Goal: Find specific page/section: Find specific page/section

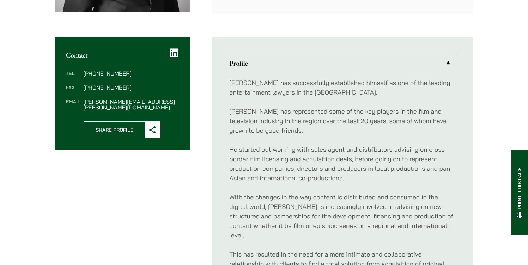
scroll to position [255, 0]
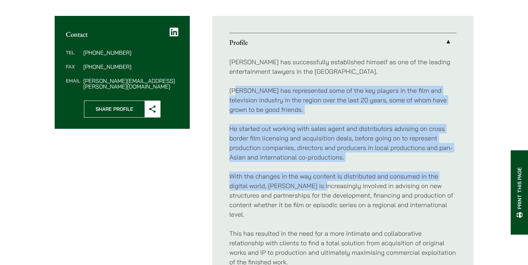
drag, startPoint x: 237, startPoint y: 89, endPoint x: 321, endPoint y: 191, distance: 132.0
click at [320, 189] on div "[PERSON_NAME] has successfully established himself as one of the leading entert…" at bounding box center [342, 228] width 227 height 354
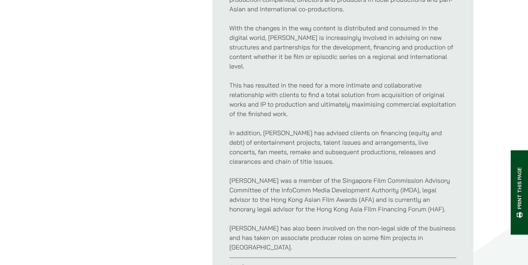
click at [321, 191] on p "[PERSON_NAME] was a member of the Singapore Film Commission Advisory Committee …" at bounding box center [342, 195] width 227 height 38
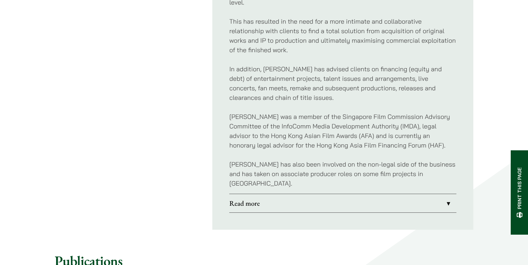
scroll to position [500, 0]
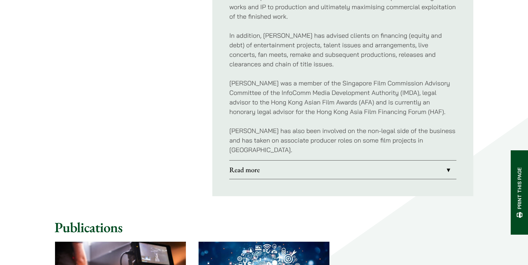
click at [345, 160] on link "Read more" at bounding box center [342, 169] width 227 height 18
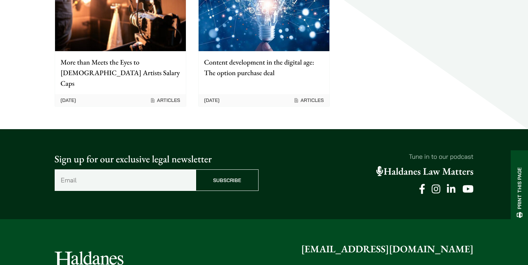
scroll to position [826, 0]
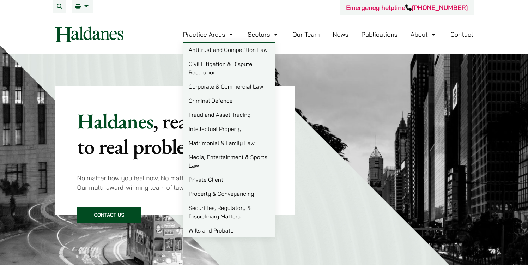
click at [218, 160] on link "Media, Entertainment & Sports Law" at bounding box center [229, 161] width 92 height 23
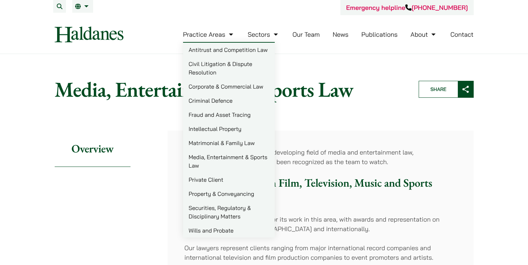
click at [210, 70] on link "Civil Litigation & Dispute Resolution" at bounding box center [229, 68] width 92 height 23
